Goal: Find contact information: Find contact information

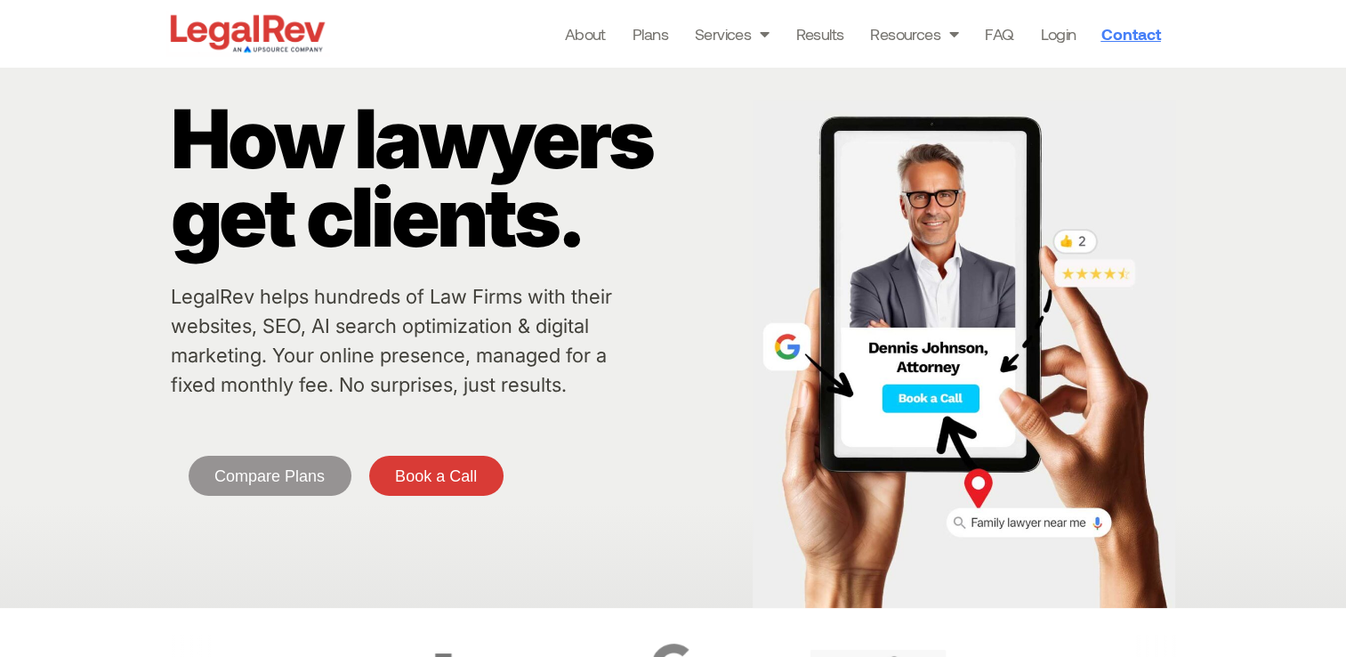
click at [1125, 34] on span "Contact" at bounding box center [1130, 34] width 60 height 16
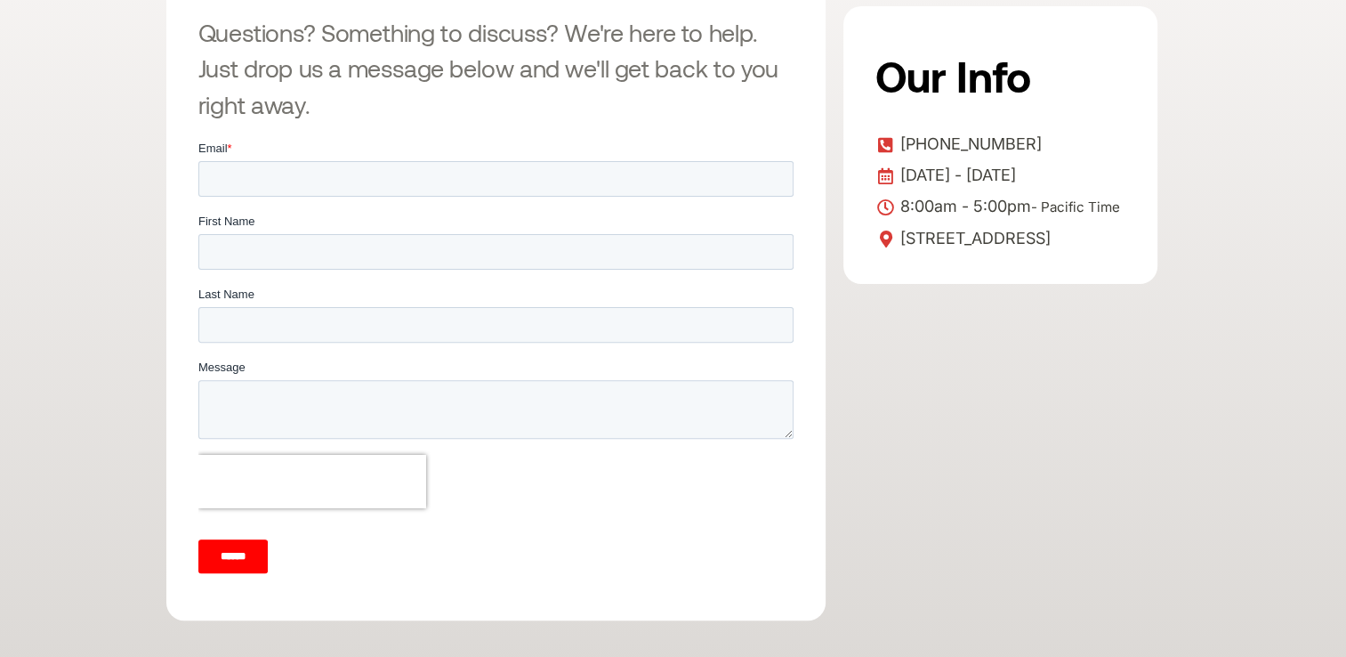
scroll to position [267, 0]
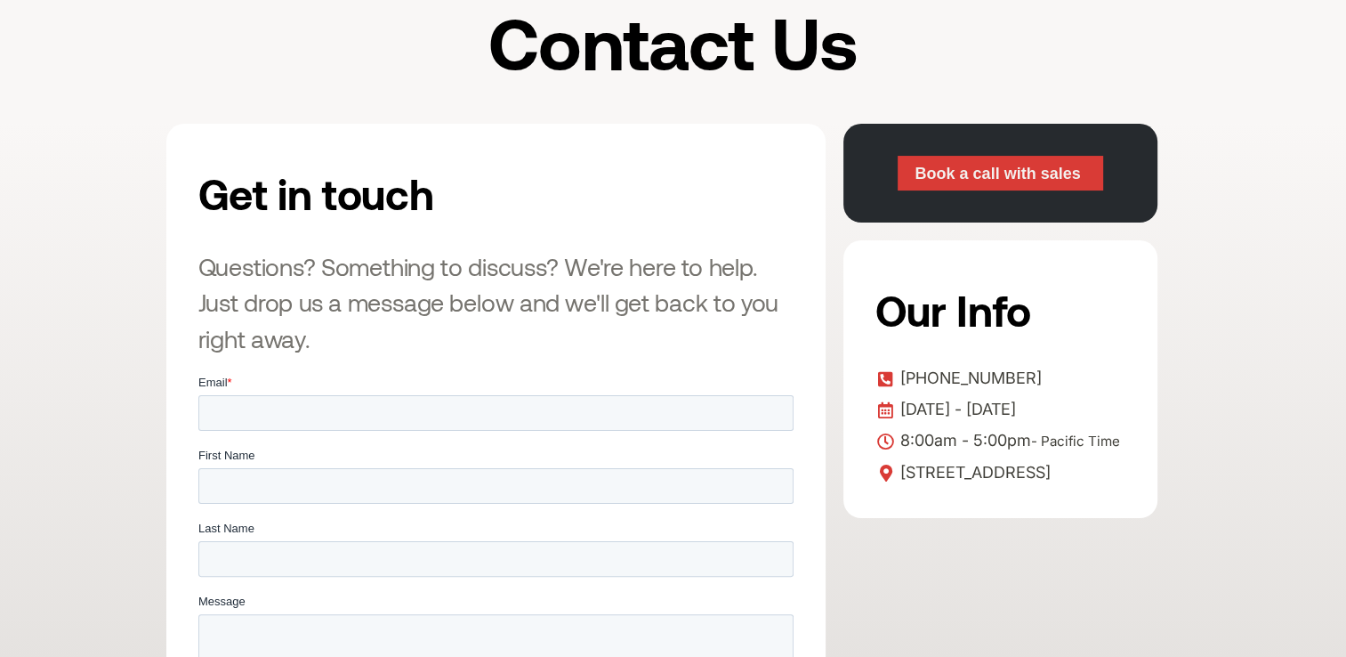
click at [1021, 170] on span "Book a call with sales" at bounding box center [997, 173] width 165 height 16
